Goal: Find specific page/section: Find specific page/section

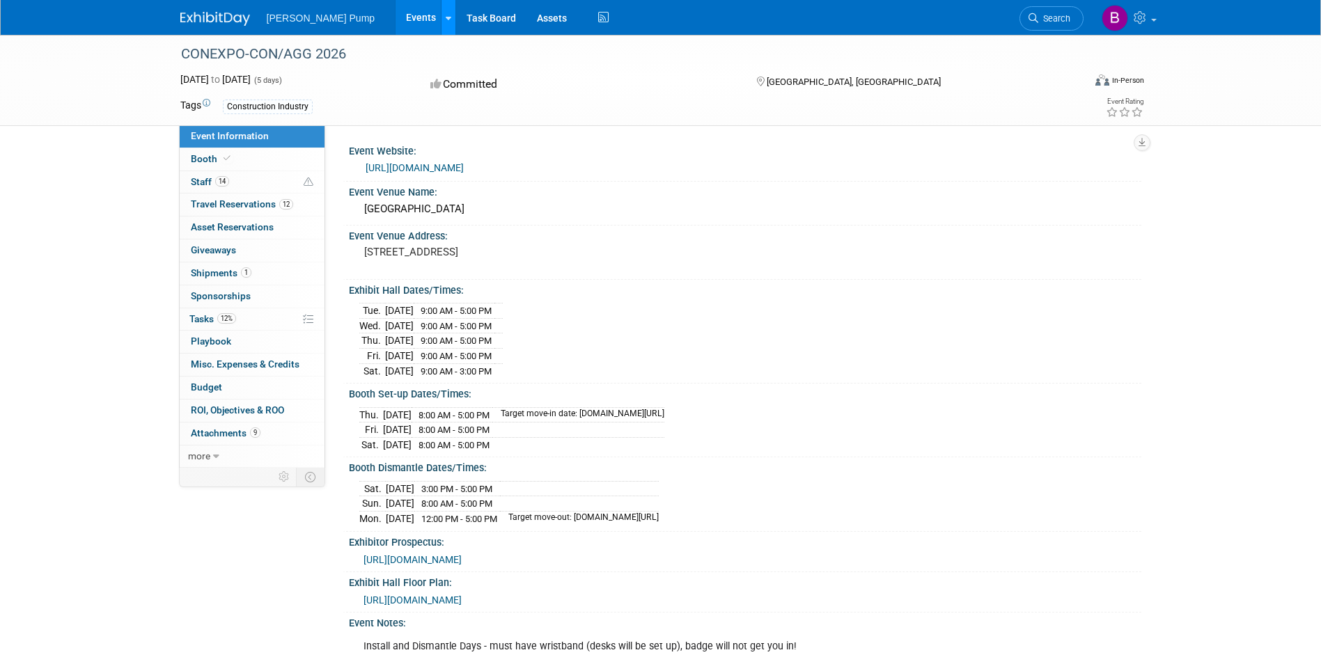
click at [441, 10] on link at bounding box center [448, 17] width 15 height 35
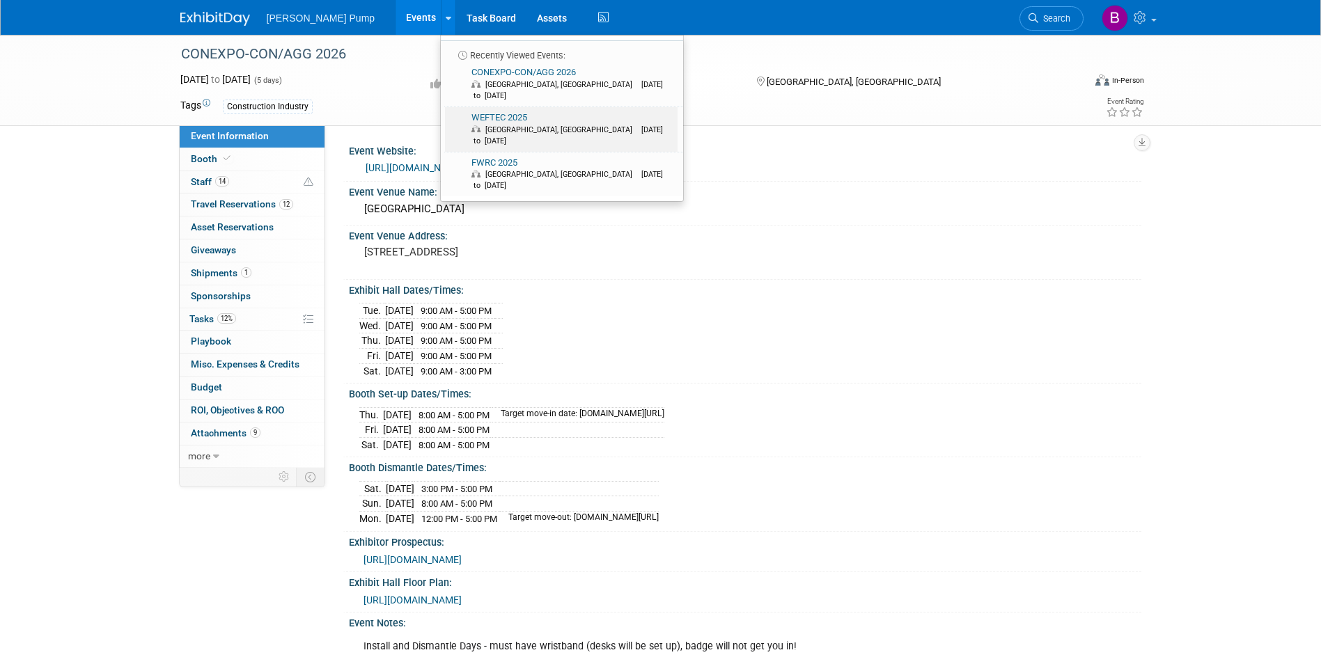
click at [473, 108] on link "WEFTEC 2025 [GEOGRAPHIC_DATA], [GEOGRAPHIC_DATA] [DATE] to [DATE]" at bounding box center [561, 129] width 233 height 45
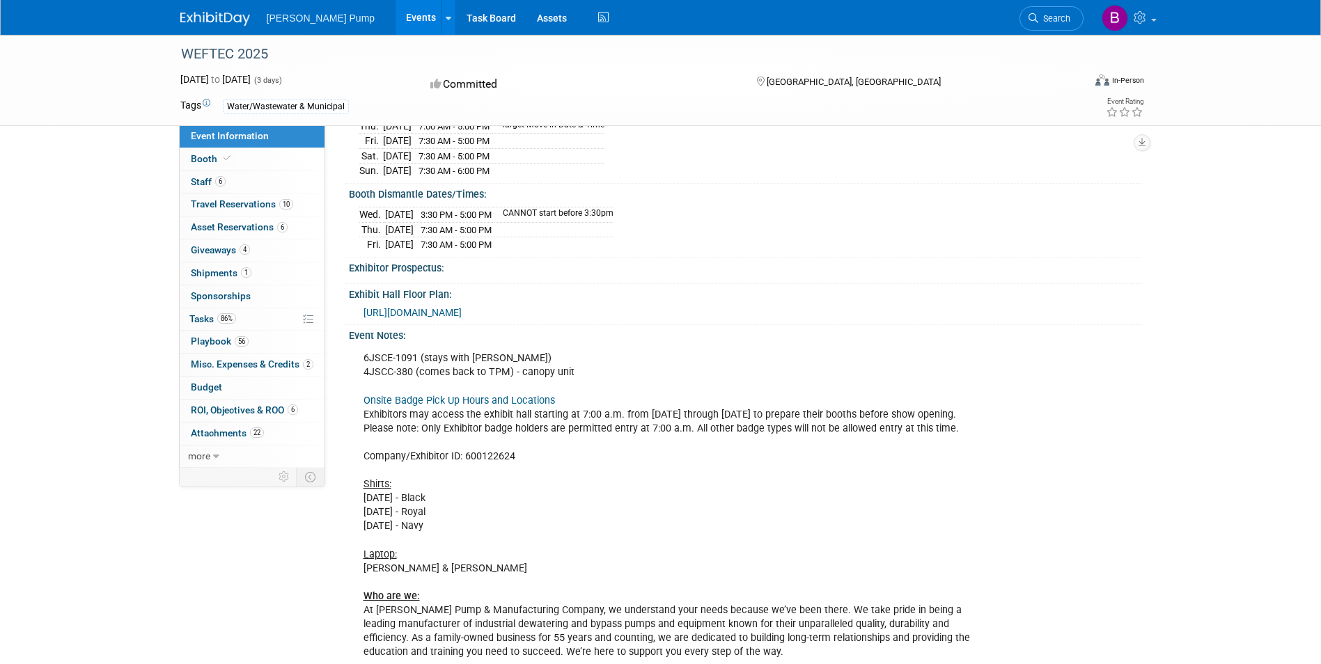
scroll to position [278, 0]
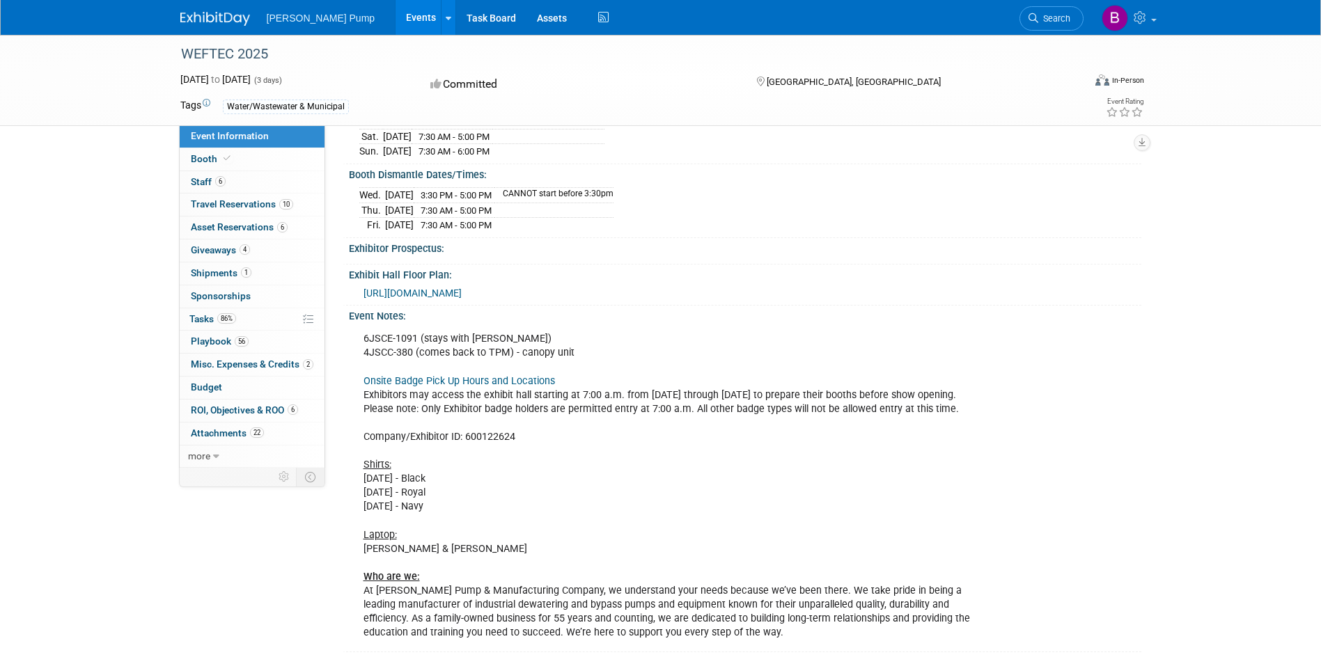
drag, startPoint x: 519, startPoint y: 524, endPoint x: 359, endPoint y: 473, distance: 168.0
click at [359, 473] on div "6JSCE-1091 (stays with Mark) 4JSCC-380 (comes back to TPM) - canopy unit Onsite…" at bounding box center [670, 486] width 633 height 322
drag, startPoint x: 359, startPoint y: 473, endPoint x: 423, endPoint y: 491, distance: 66.6
copy div "Shirts: [DATE] - Black [DATE] - Royal [DATE] - Navy"
